Goal: Information Seeking & Learning: Understand process/instructions

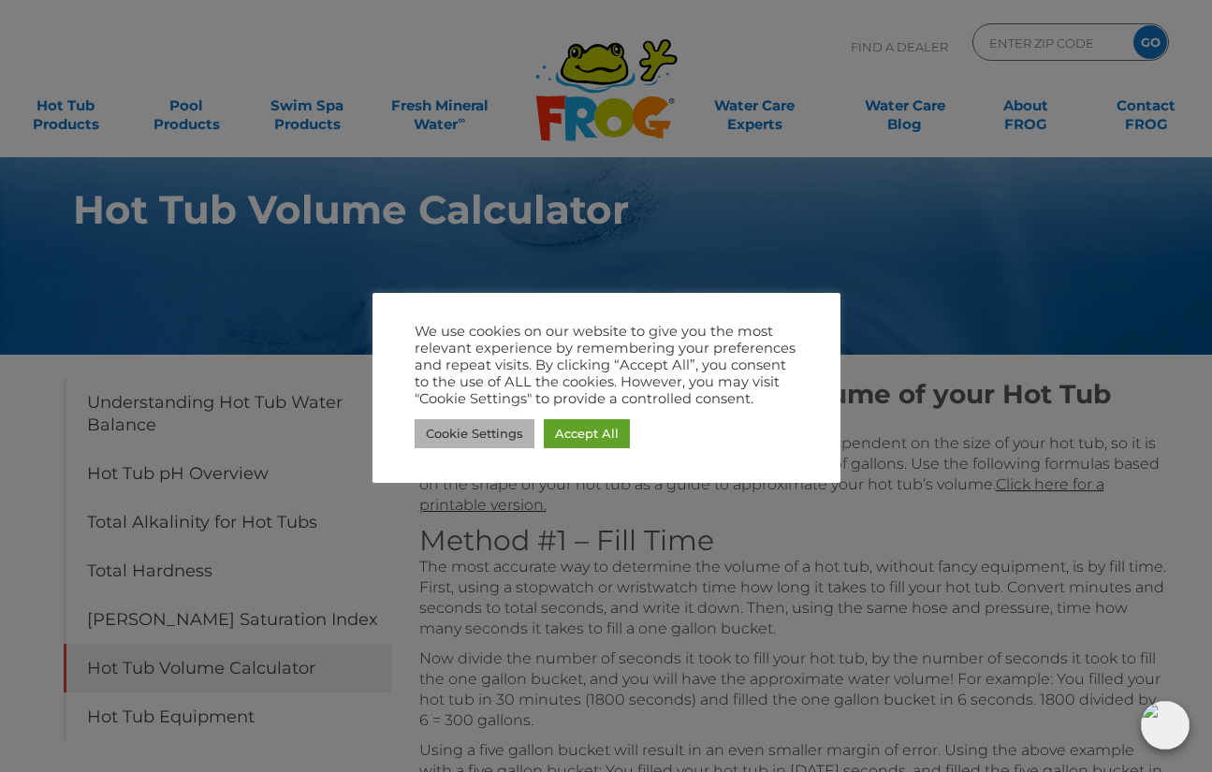
click at [474, 437] on link "Cookie Settings" at bounding box center [475, 433] width 120 height 29
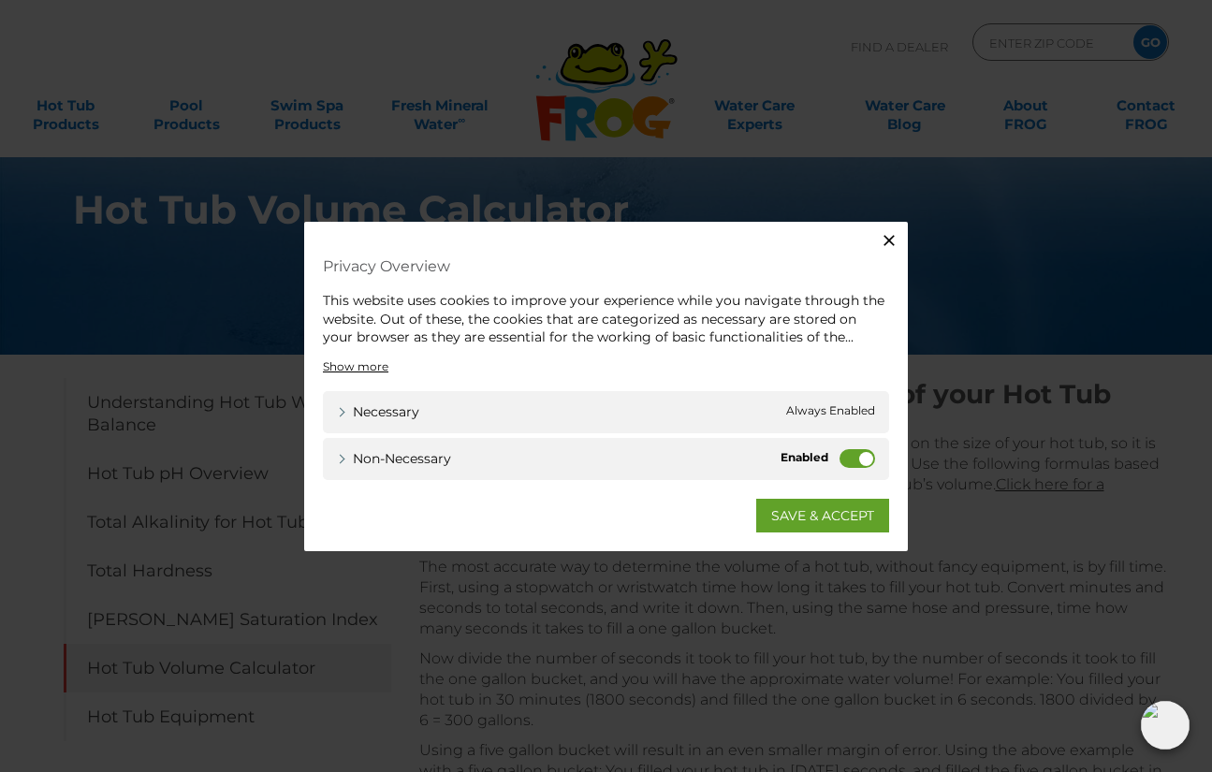
click at [766, 559] on div "Close Privacy Overview This website uses cookies to improve your experience whi…" at bounding box center [606, 386] width 1212 height 772
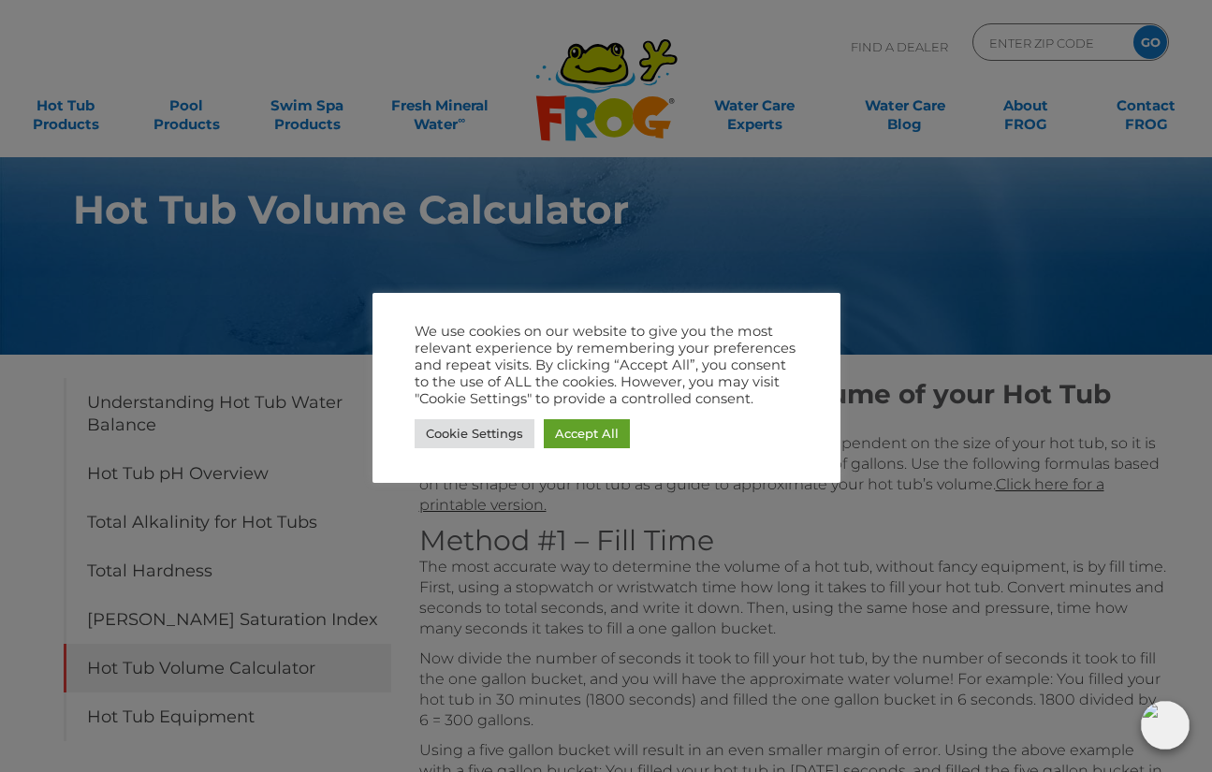
click at [737, 637] on div at bounding box center [606, 386] width 1212 height 772
click at [480, 436] on link "Cookie Settings" at bounding box center [475, 433] width 120 height 29
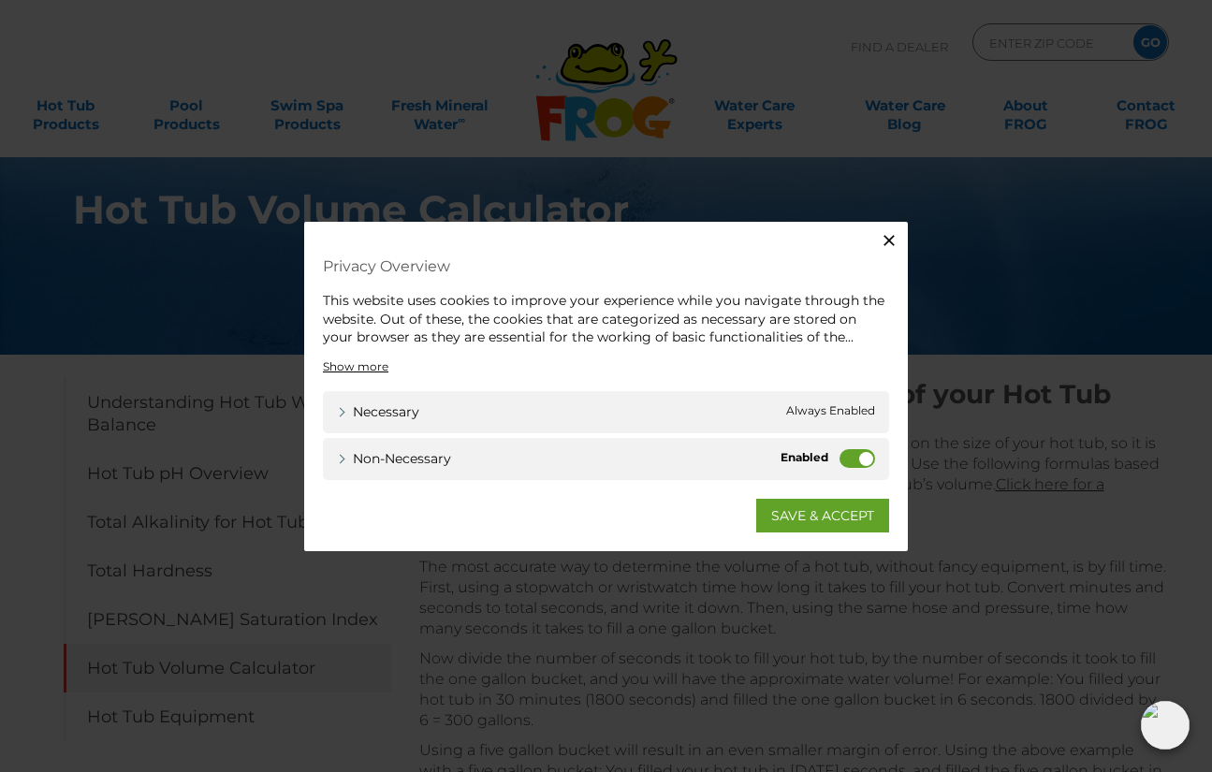
click at [461, 417] on div "Necessary Necessary Always Enabled" at bounding box center [606, 411] width 566 height 42
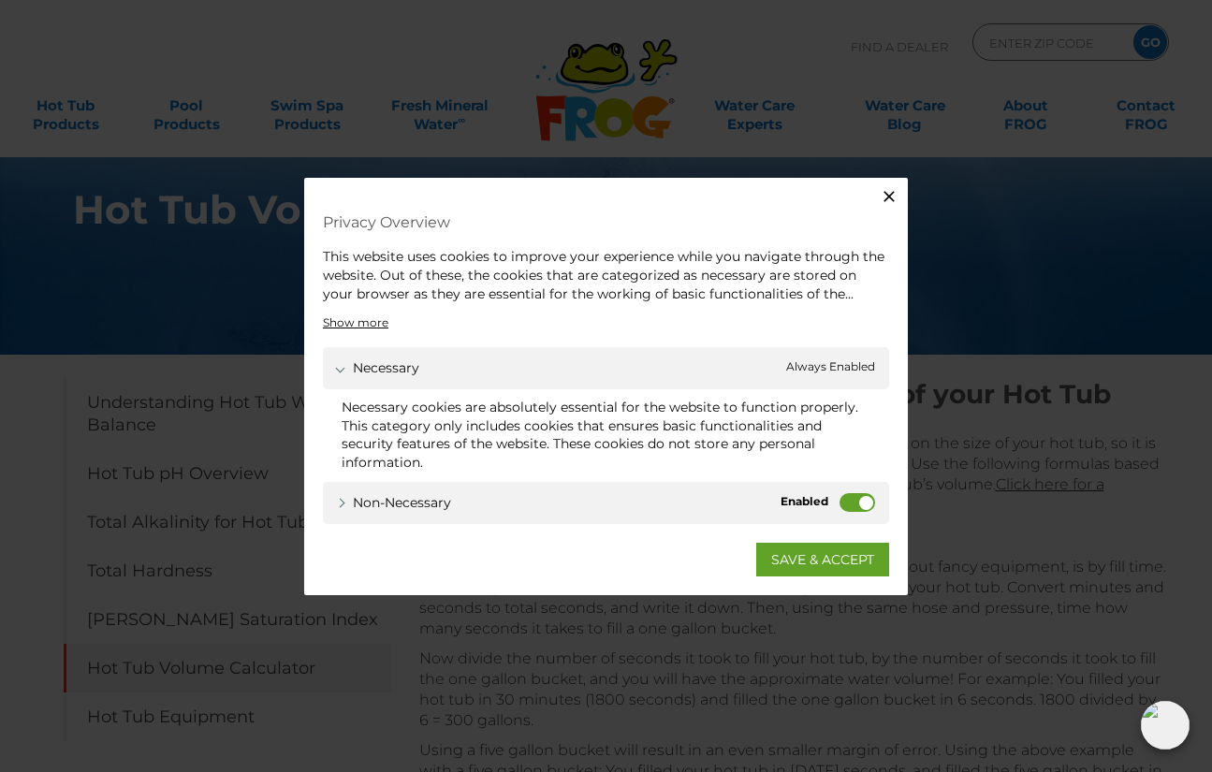
click at [857, 505] on label "Non-necessary" at bounding box center [858, 501] width 36 height 19
click at [0, 0] on input "Non-necessary" at bounding box center [0, 0] width 0 height 0
click at [829, 567] on link "SAVE & ACCEPT" at bounding box center [822, 559] width 133 height 34
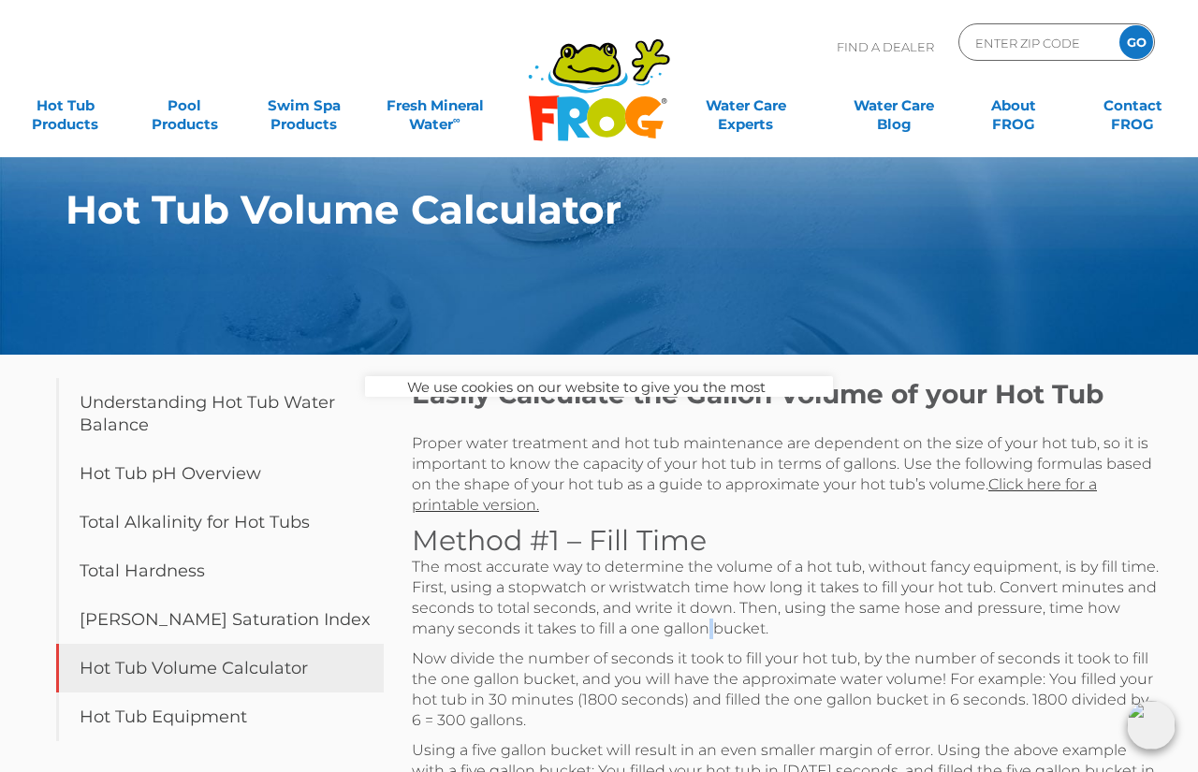
click at [666, 633] on p "The most accurate way to determine the volume of a hot tub, without fancy equip…" at bounding box center [786, 598] width 749 height 82
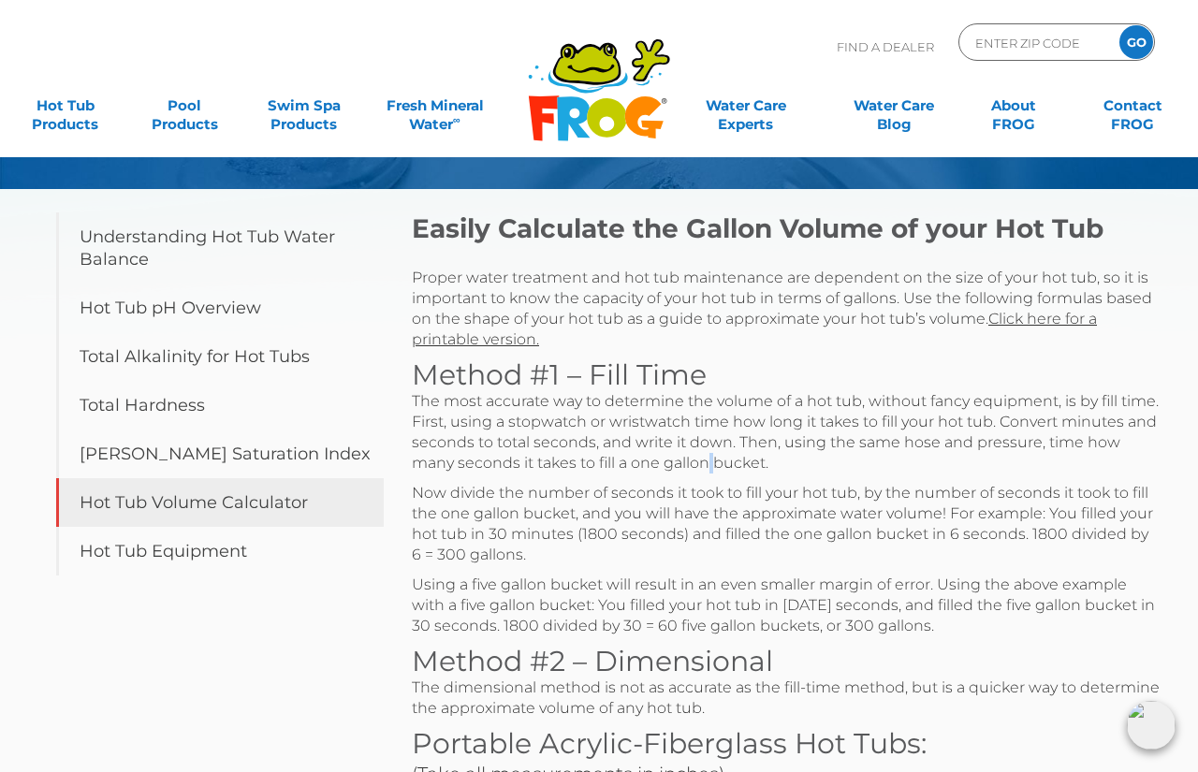
scroll to position [187, 0]
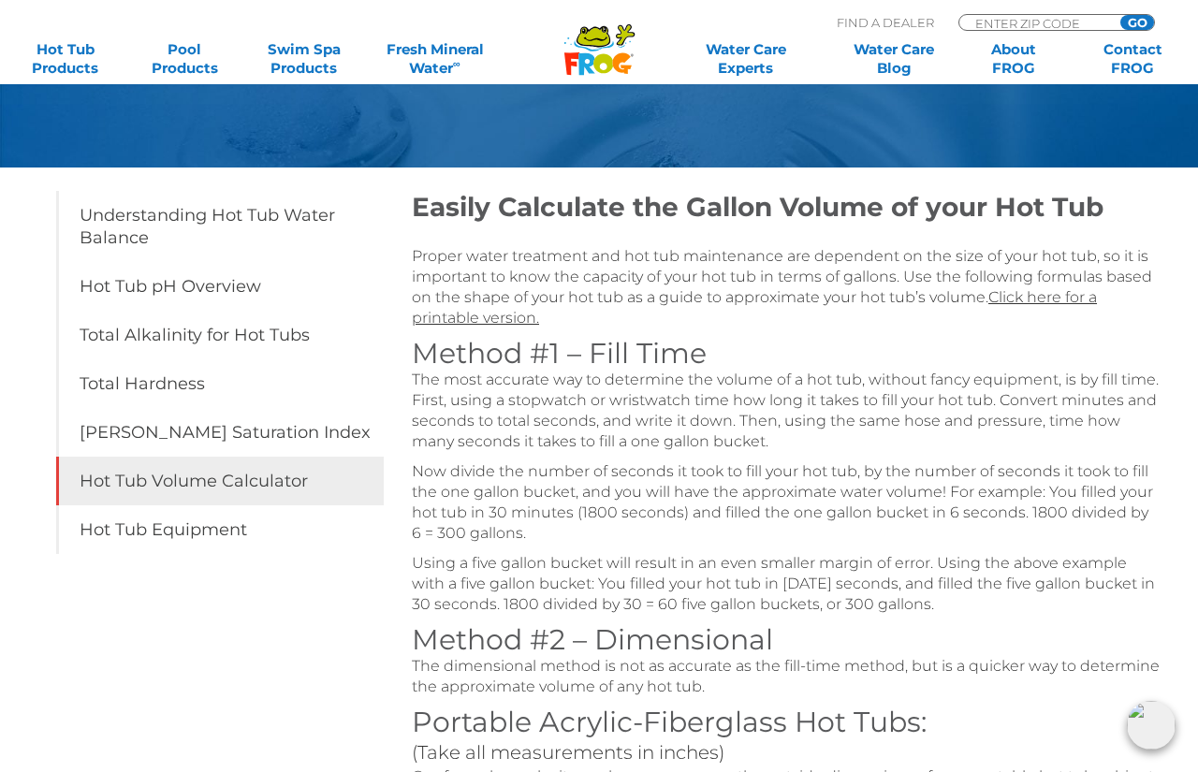
click at [627, 510] on p "Now divide the number of seconds it took to fill your hot tub, by the number of…" at bounding box center [786, 502] width 749 height 82
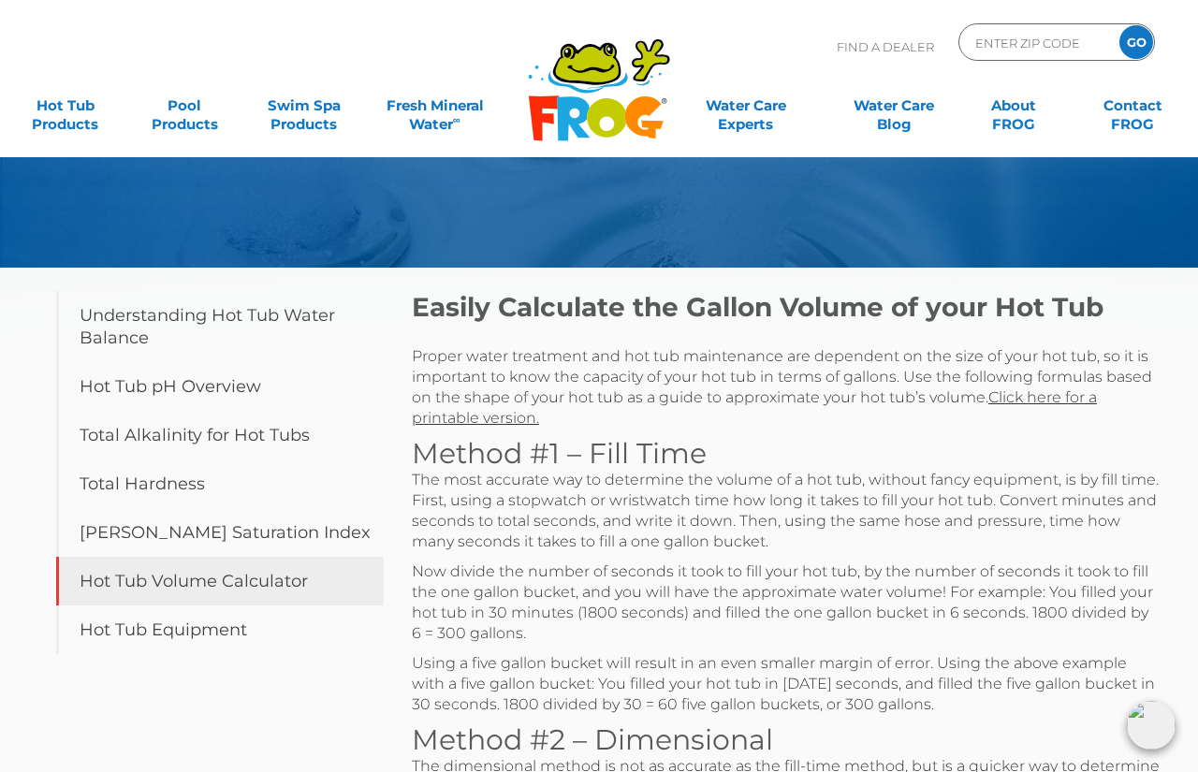
scroll to position [94, 0]
